Goal: Contribute content: Contribute content

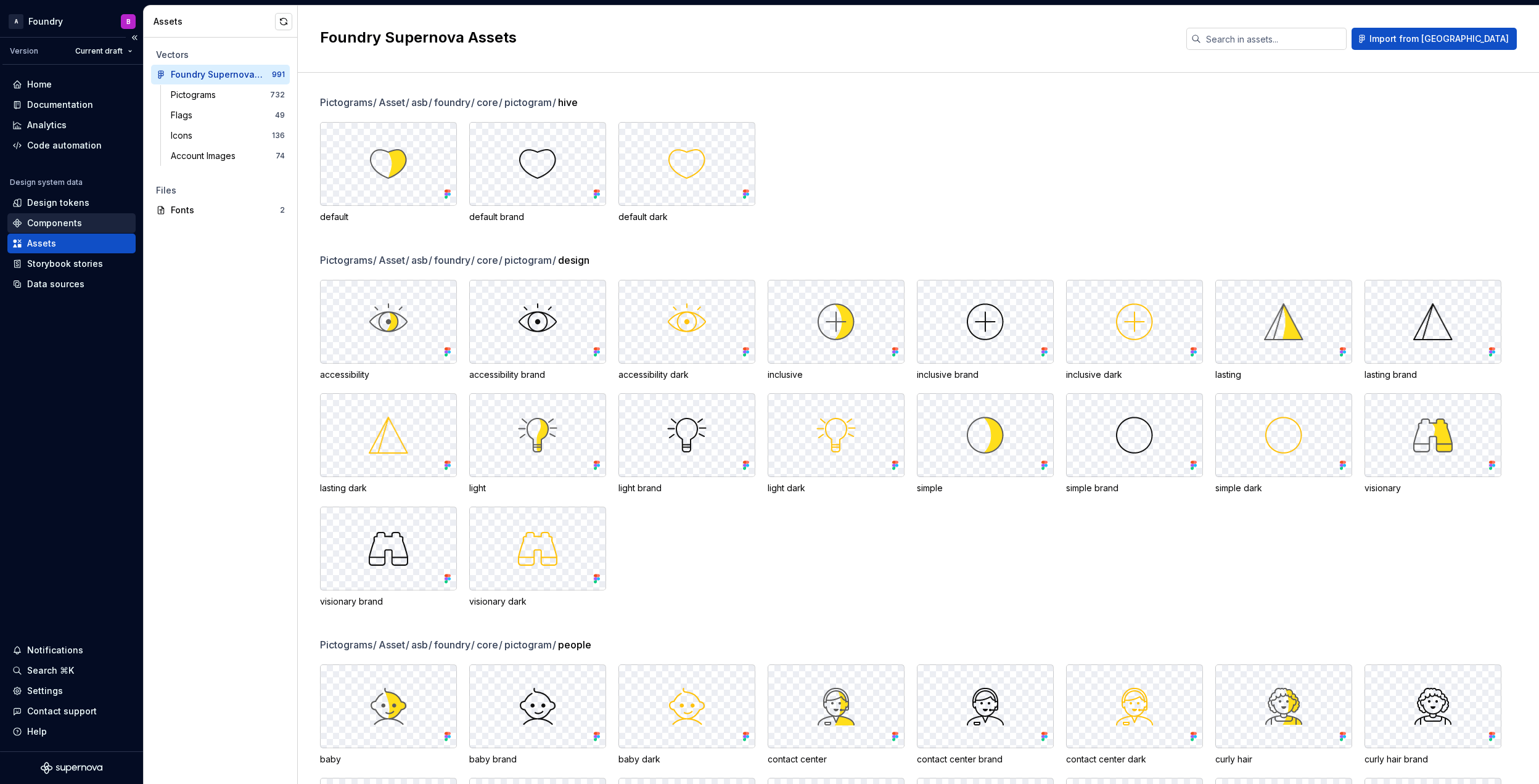
click at [68, 220] on div "Components" at bounding box center [55, 223] width 55 height 12
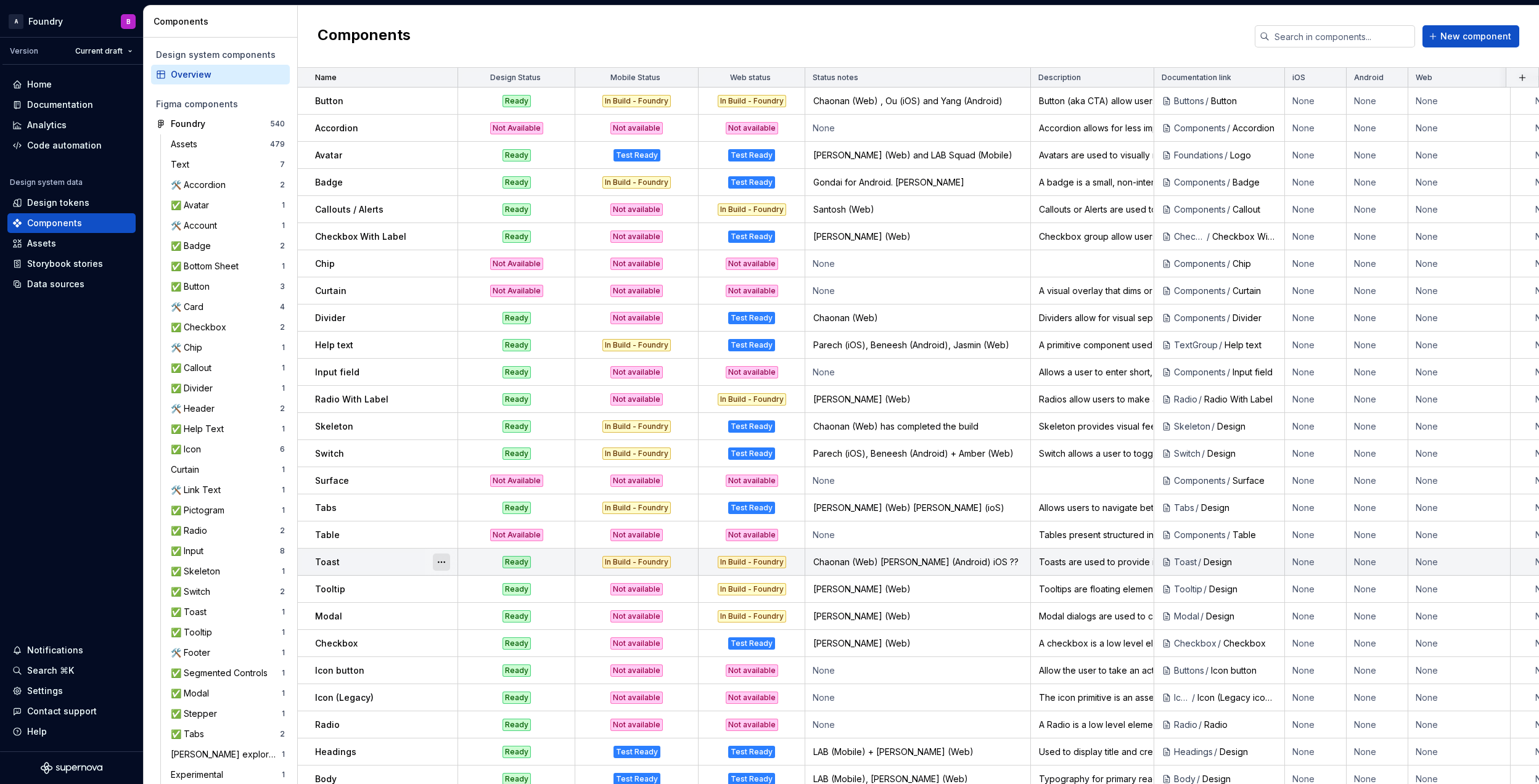
click at [441, 561] on button "button" at bounding box center [442, 562] width 17 height 17
click at [469, 586] on div "Open component detail" at bounding box center [507, 587] width 102 height 12
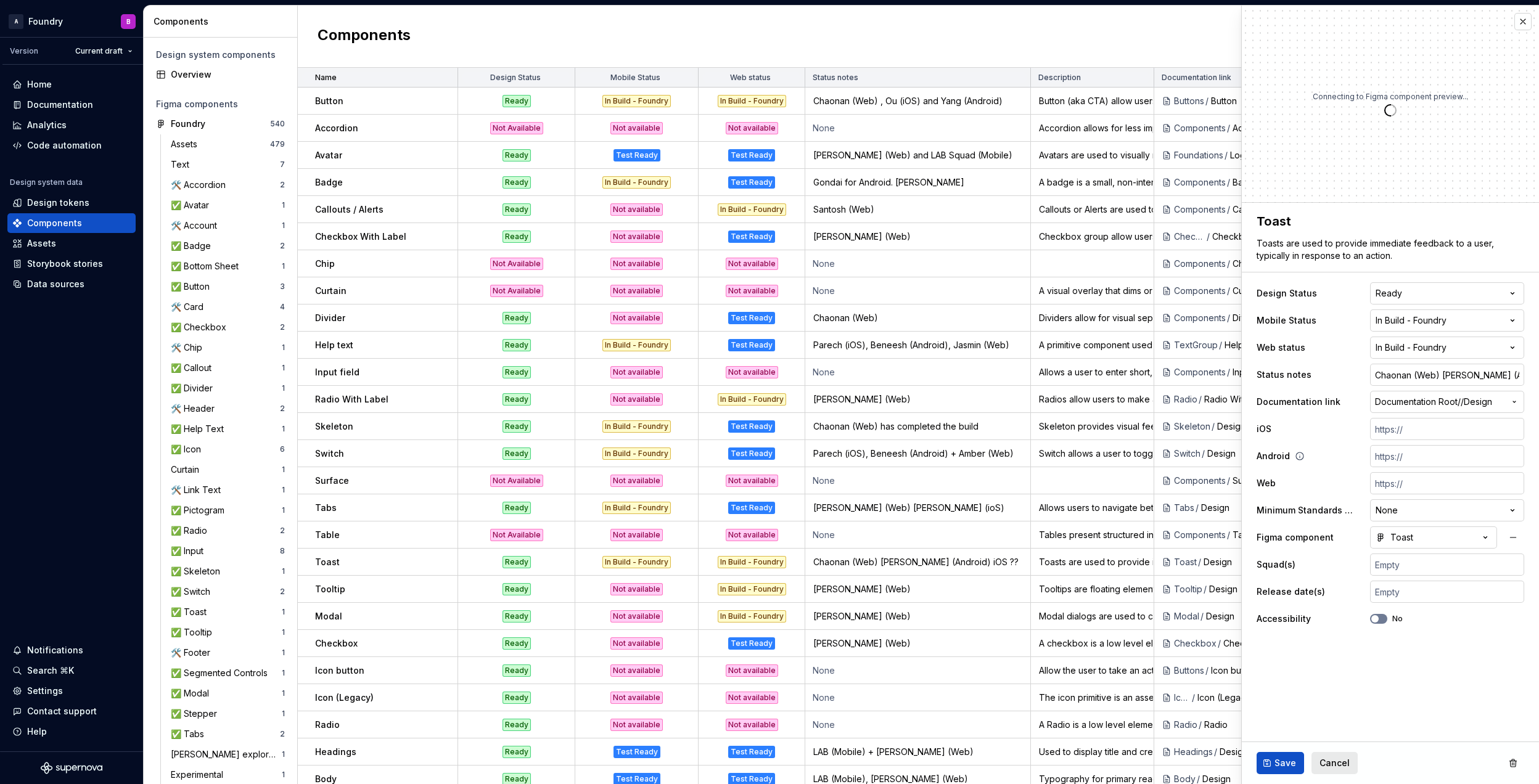
type textarea "*"
click at [1486, 371] on input "Chaonan (Web) [PERSON_NAME] (Android) iOS ??" at bounding box center [1447, 375] width 154 height 22
click at [1496, 371] on input "Chaonan (Web) [PERSON_NAME] (Android) iOS ??" at bounding box center [1447, 375] width 154 height 22
click at [1490, 373] on input "Chaonan (Web) [PERSON_NAME] (Android) iOS ??" at bounding box center [1447, 375] width 154 height 22
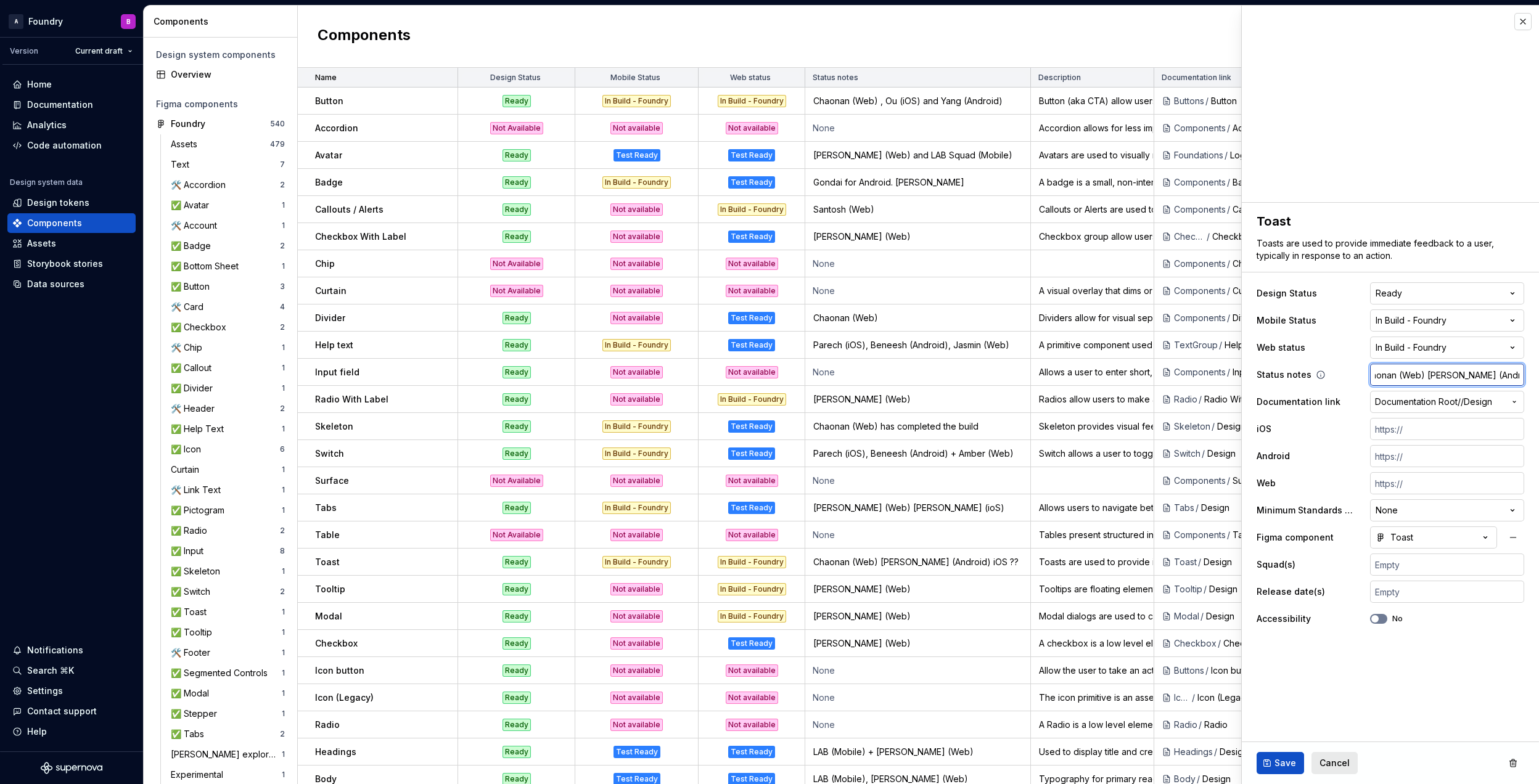
type input "Chaonan (Web) [PERSON_NAME] (Android) iOS ?"
type textarea "*"
type input "Chaonan (Web) [PERSON_NAME] (Android) iOS"
type textarea "*"
type input "Chaonan (Web) [PERSON_NAME] (Android) iOS ("
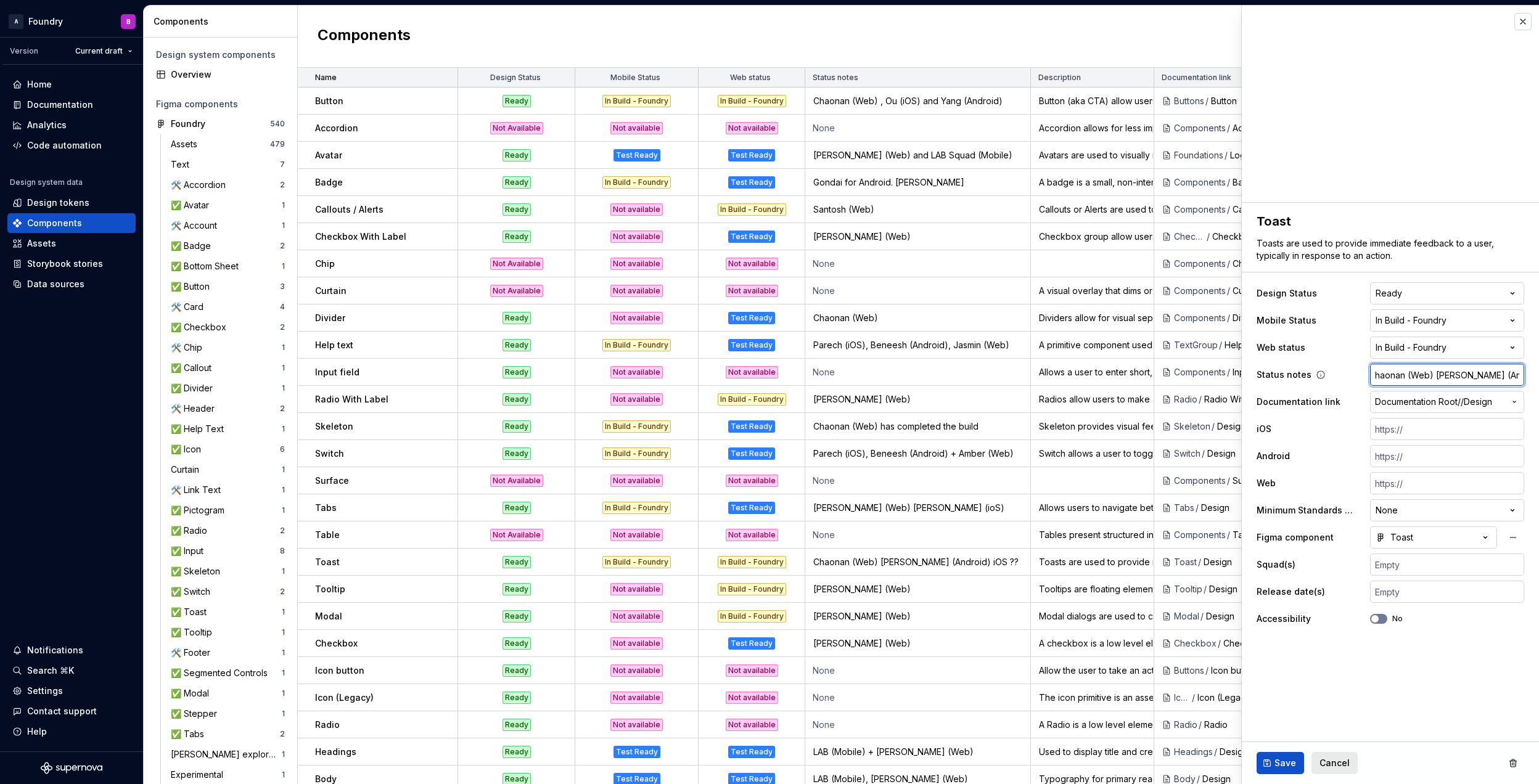
type textarea "*"
type input "Chaonan (Web) [PERSON_NAME] (Android) iOS (C"
type textarea "*"
type input "Chaonan (Web) [PERSON_NAME] (Android) iOS (Ch"
type textarea "*"
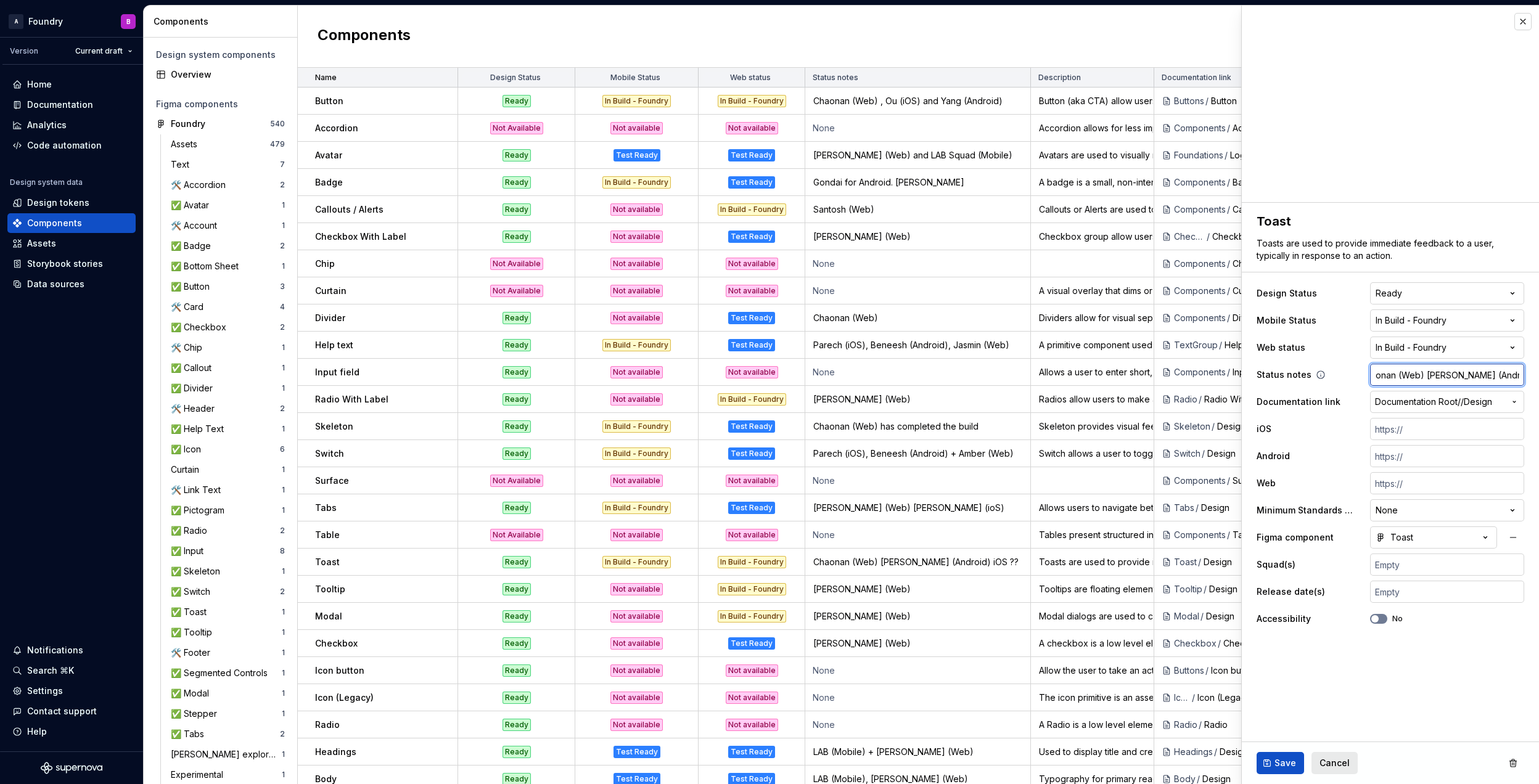
type input "Chaonan (Web) [PERSON_NAME] (Android) iOS (Cha"
type textarea "*"
type input "Chaonan (Web) [PERSON_NAME] (Android) iOS (Chan"
type textarea "*"
type input "Chaonan (Web) [PERSON_NAME] (Android) iOS (Chan)"
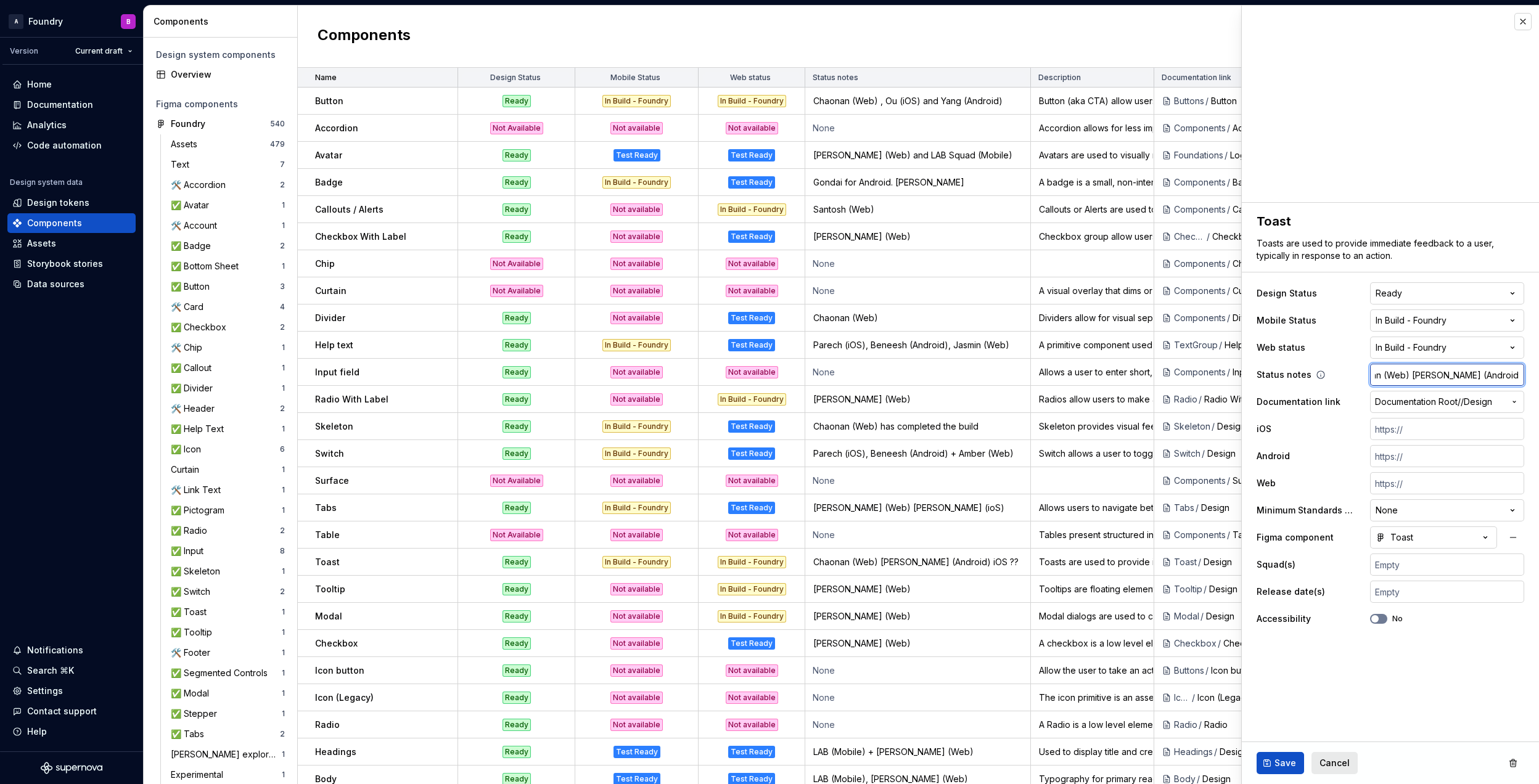
scroll to position [0, 34]
type textarea "*"
type input "Chaonan (Web) [PERSON_NAME] (Android) iOS (Chan)"
click at [1279, 758] on span "Save" at bounding box center [1285, 763] width 22 height 12
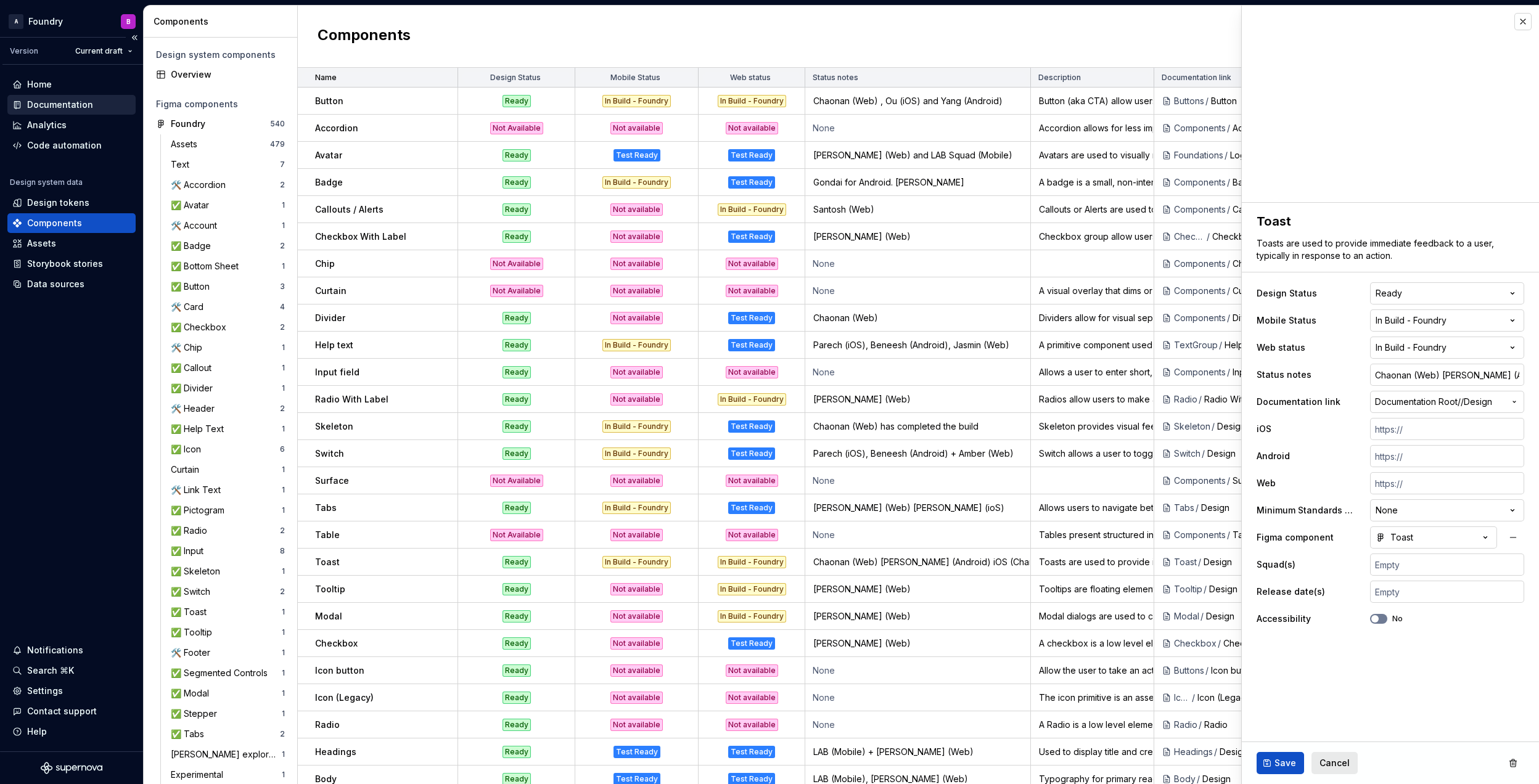
type textarea "*"
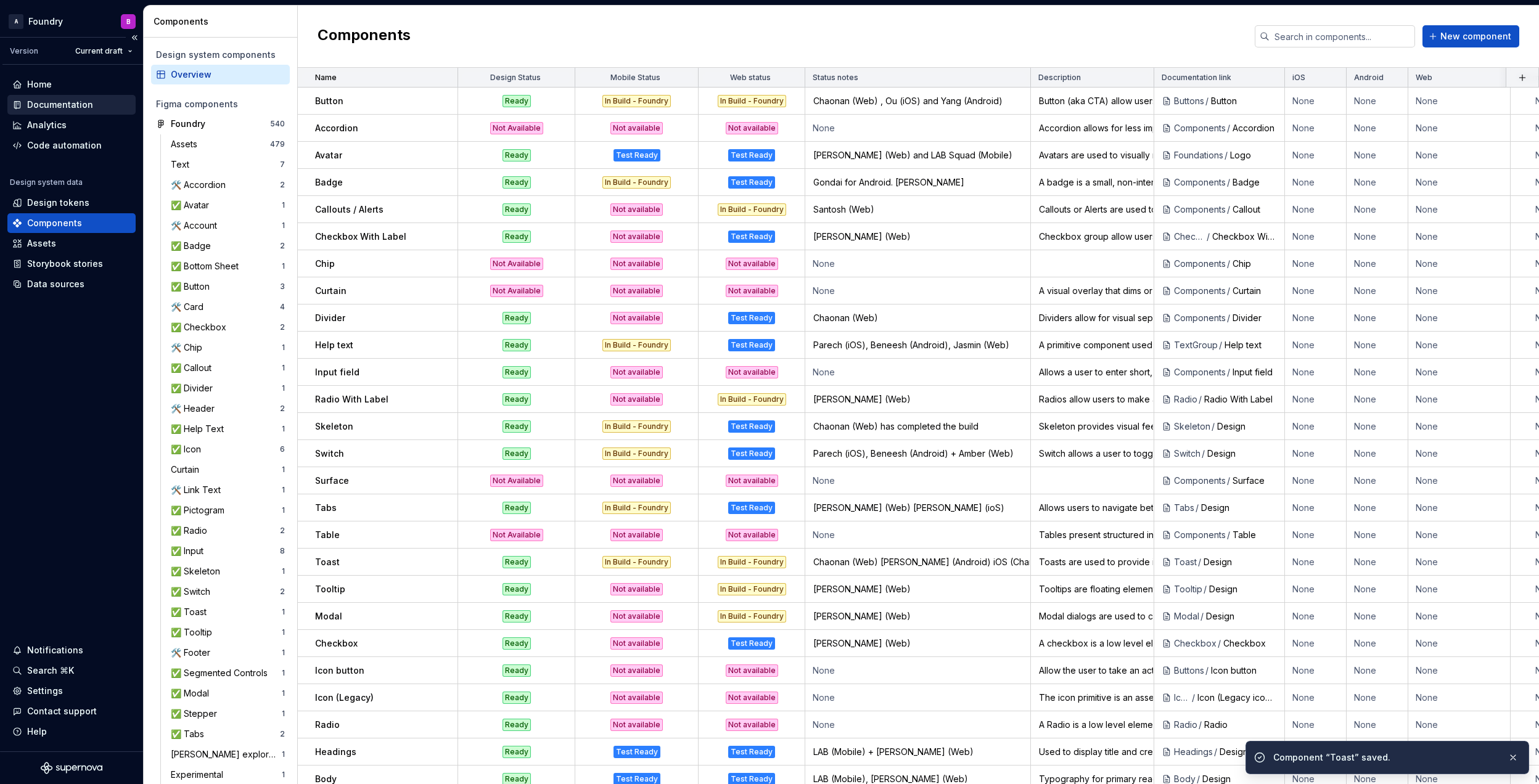
click at [54, 104] on div "Documentation" at bounding box center [60, 105] width 66 height 12
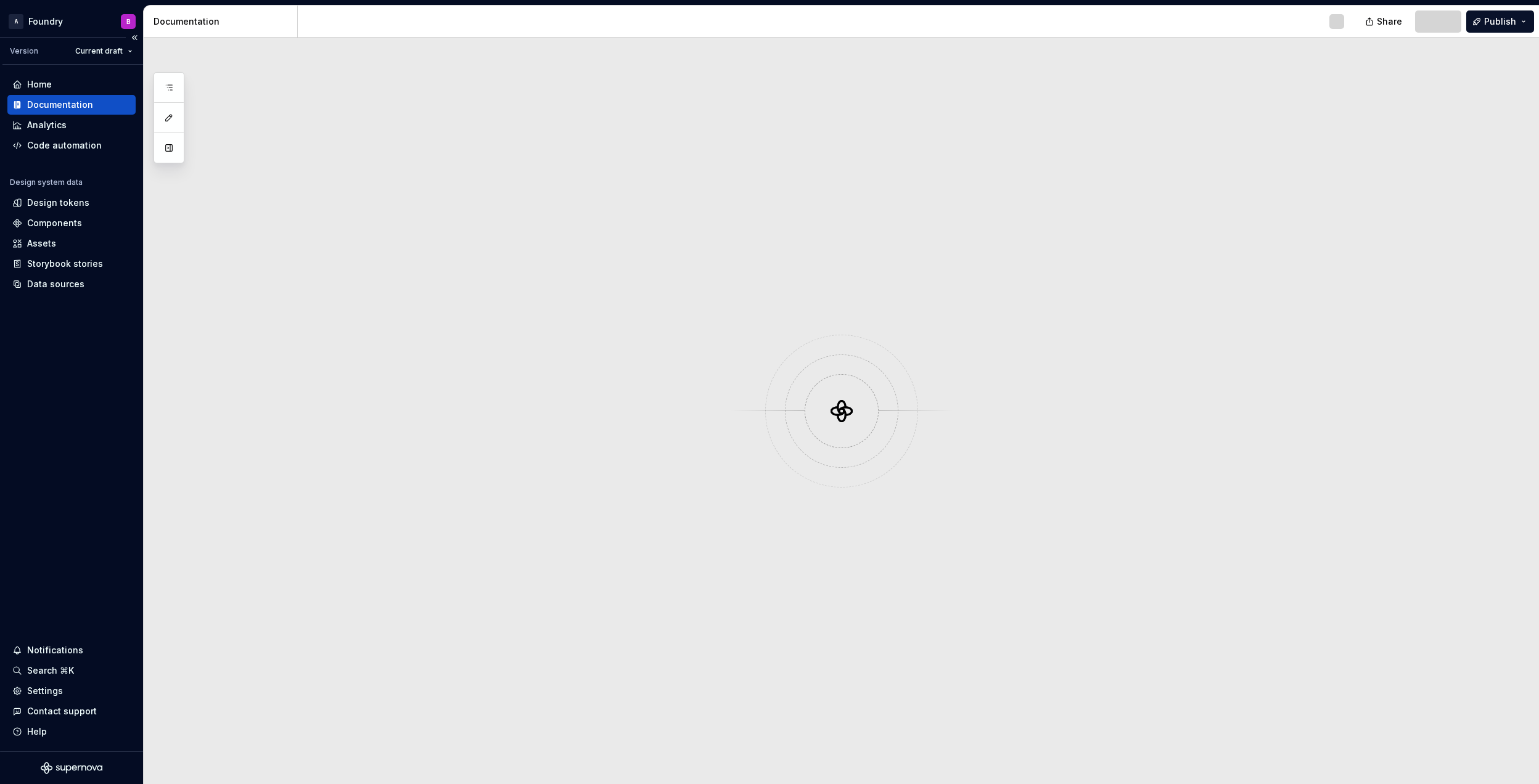
click at [54, 104] on div "Documentation" at bounding box center [60, 105] width 66 height 12
click at [1508, 18] on span "Publish" at bounding box center [1500, 22] width 32 height 12
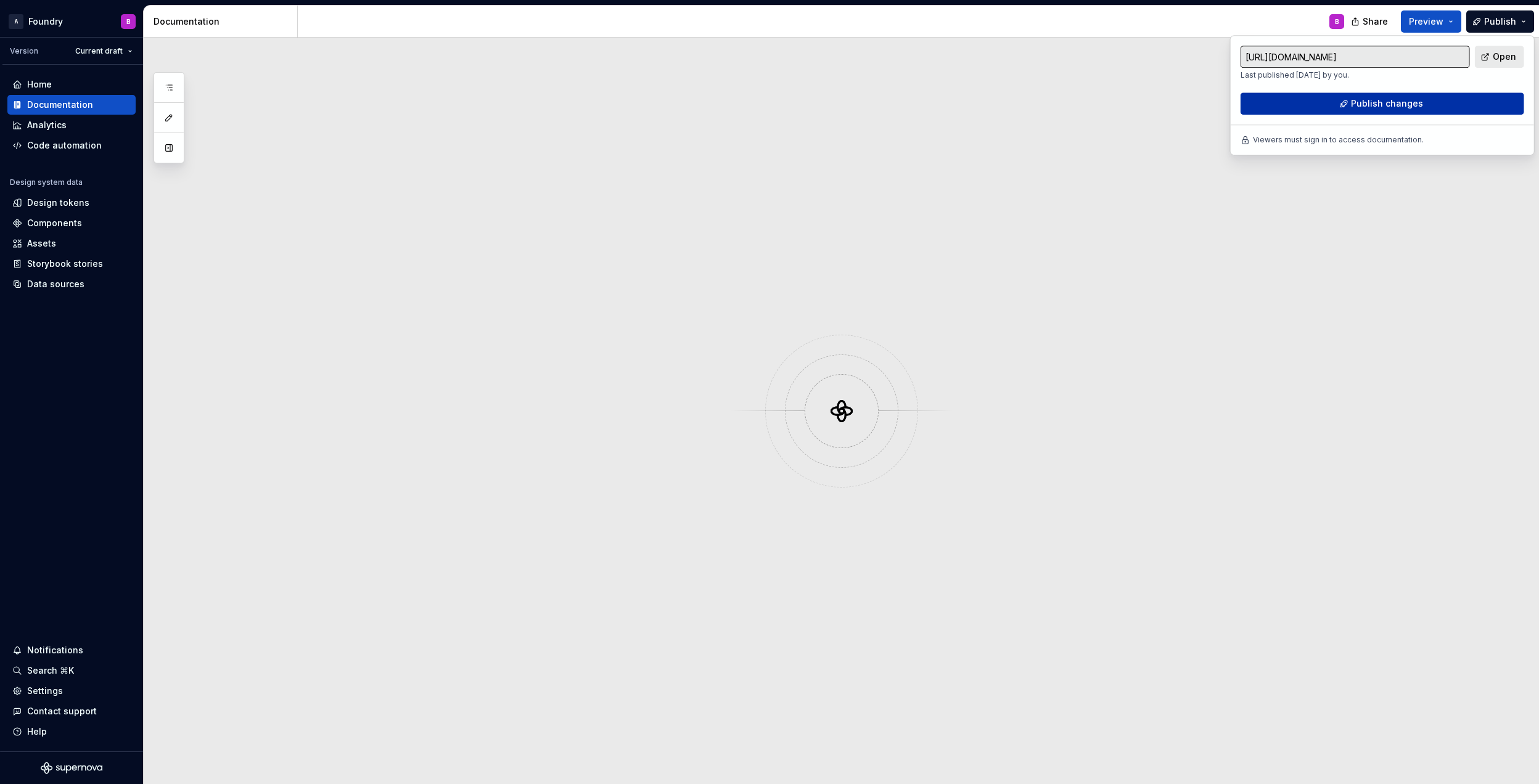
drag, startPoint x: 1508, startPoint y: 18, endPoint x: 1385, endPoint y: 102, distance: 148.9
click at [1385, 102] on span "Publish changes" at bounding box center [1388, 103] width 72 height 12
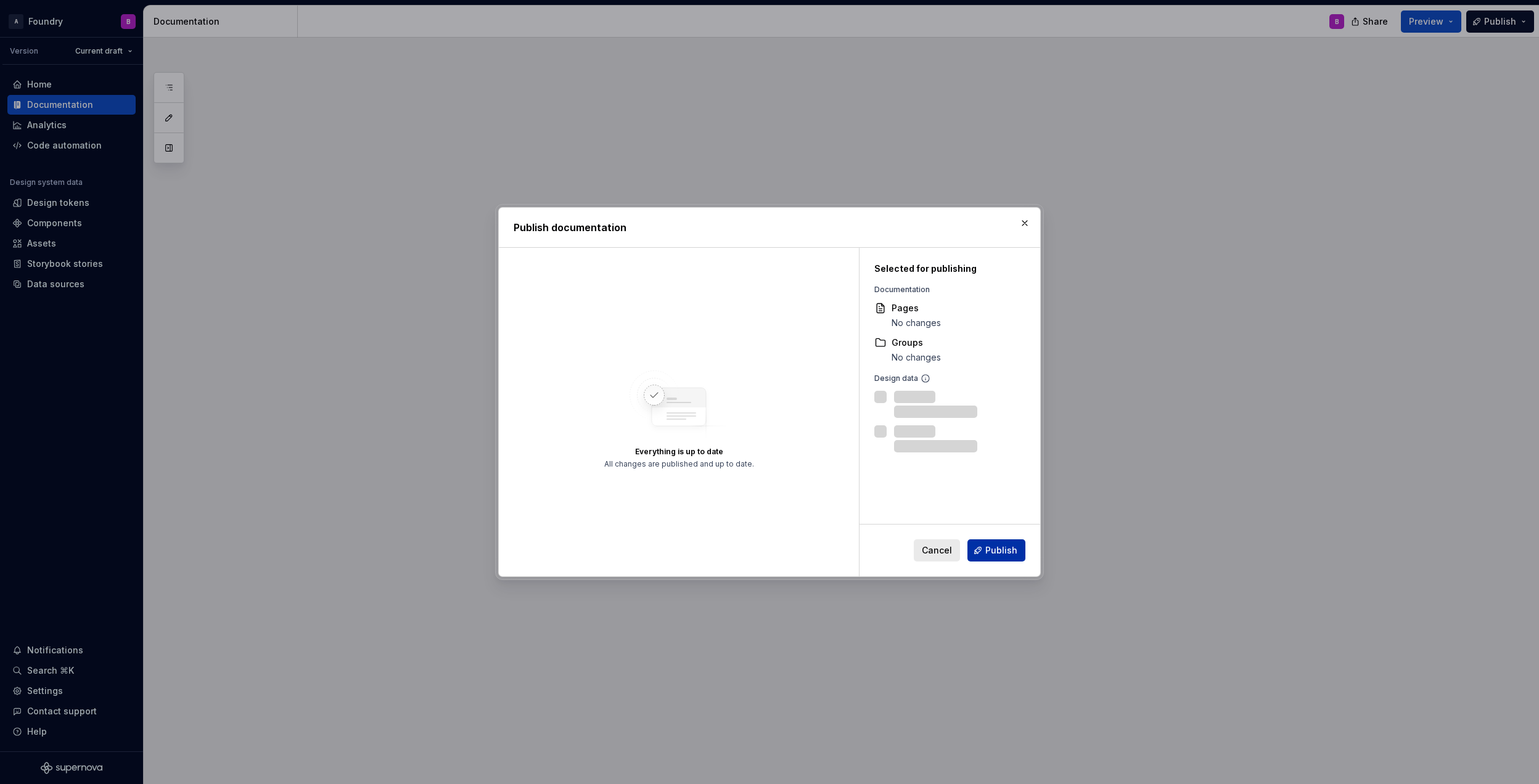
click at [1007, 555] on span "Publish" at bounding box center [1001, 551] width 32 height 12
